Goal: Information Seeking & Learning: Compare options

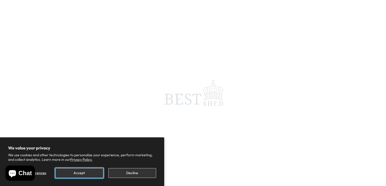
click at [84, 173] on button "Accept" at bounding box center [79, 173] width 48 height 10
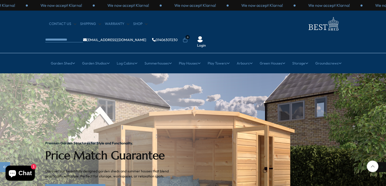
click at [381, 162] on div "Next slide" at bounding box center [381, 167] width 10 height 10
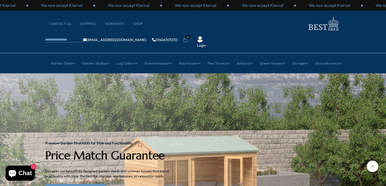
click at [374, 167] on div at bounding box center [372, 167] width 12 height 12
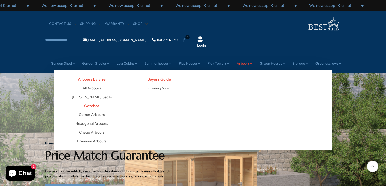
click at [92, 101] on link "Gazebos" at bounding box center [91, 105] width 15 height 9
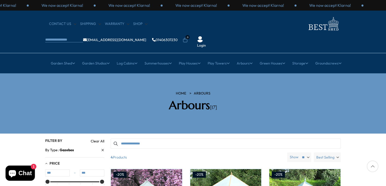
click at [371, 168] on div at bounding box center [372, 167] width 12 height 12
click at [375, 167] on icon at bounding box center [372, 167] width 12 height 12
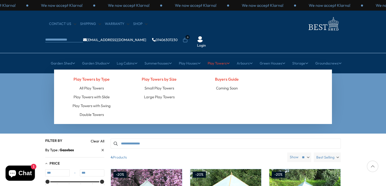
drag, startPoint x: 224, startPoint y: 111, endPoint x: 223, endPoint y: 60, distance: 51.2
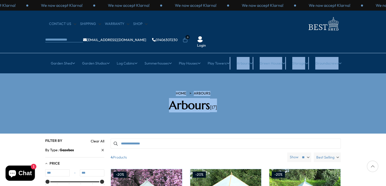
click at [366, 73] on section "HOME Arbours Arbours [17]" at bounding box center [193, 103] width 386 height 60
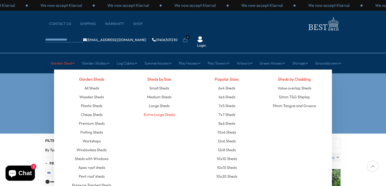
click at [167, 110] on link "Extra Large Sheds" at bounding box center [159, 114] width 31 height 9
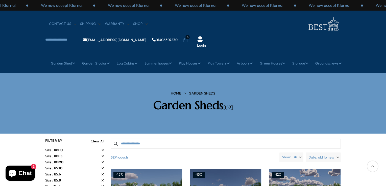
click at [371, 166] on div at bounding box center [372, 167] width 12 height 12
click at [373, 167] on div at bounding box center [372, 167] width 12 height 12
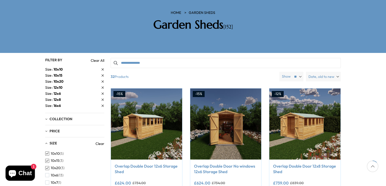
scroll to position [81, 0]
click at [103, 171] on div "10x10 (5) 10x15 (3) 10x20 (3) 10x6 (13) 10x7 (1) 10x8 (8) 10x9 (1) 12x10 (1) 12…" at bounding box center [74, 178] width 59 height 56
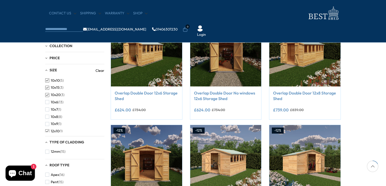
scroll to position [121, 0]
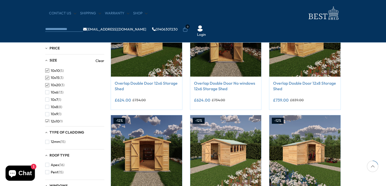
click at [98, 61] on link "Clear" at bounding box center [99, 60] width 9 height 5
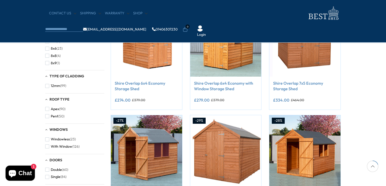
scroll to position [148, 0]
click at [103, 42] on div "10x10 (5) 10x15 (3) 10x20 (3) 10x6 (13) 10x7 (1) 10x8 (8) 10x9 (1) 12x10 (1) 12…" at bounding box center [74, 39] width 59 height 56
click at [102, 41] on div "10x10 (5) 10x15 (3) 10x20 (3) 10x6 (13) 10x7 (1) 10x8 (8) 10x9 (1) 12x10 (1) 12…" at bounding box center [74, 39] width 59 height 56
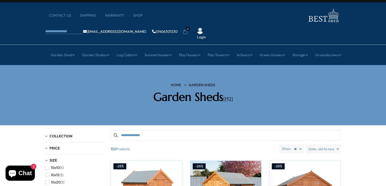
scroll to position [0, 0]
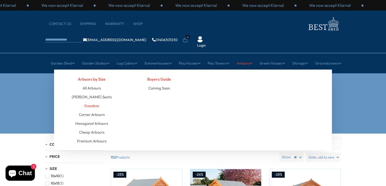
click at [94, 101] on link "Gazebos" at bounding box center [91, 105] width 15 height 9
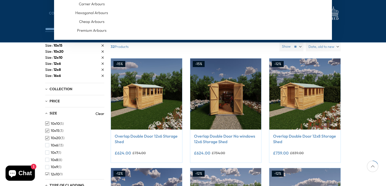
scroll to position [121, 0]
